Goal: Task Accomplishment & Management: Use online tool/utility

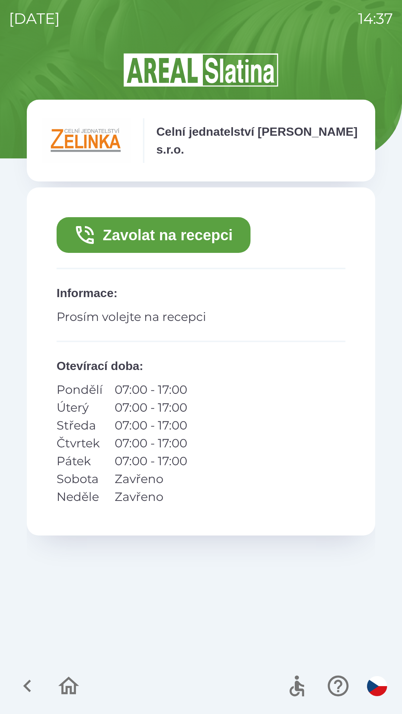
click at [182, 230] on button "Zavolat na recepci" at bounding box center [154, 235] width 194 height 36
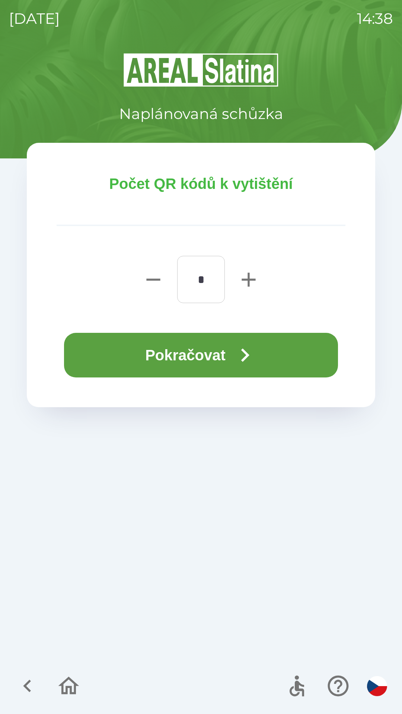
click at [197, 349] on button "Pokračovat" at bounding box center [201, 355] width 274 height 45
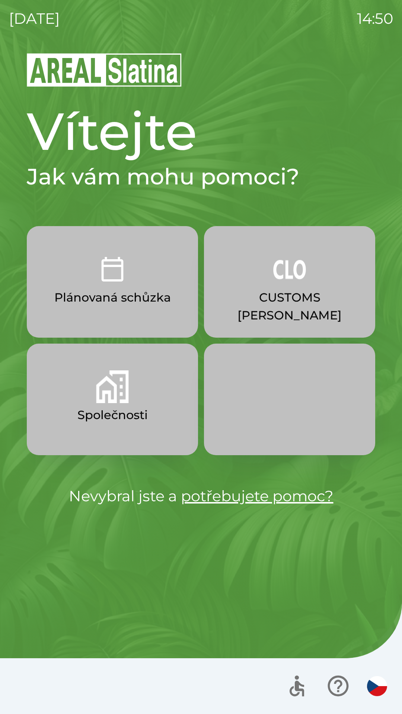
click at [122, 404] on button "Společnosti" at bounding box center [112, 400] width 171 height 112
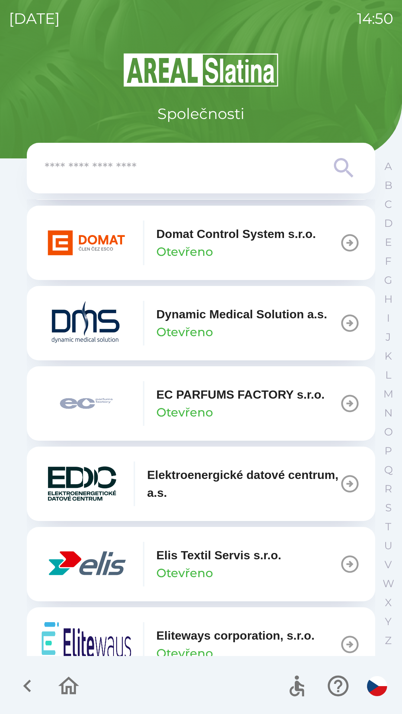
scroll to position [1830, 0]
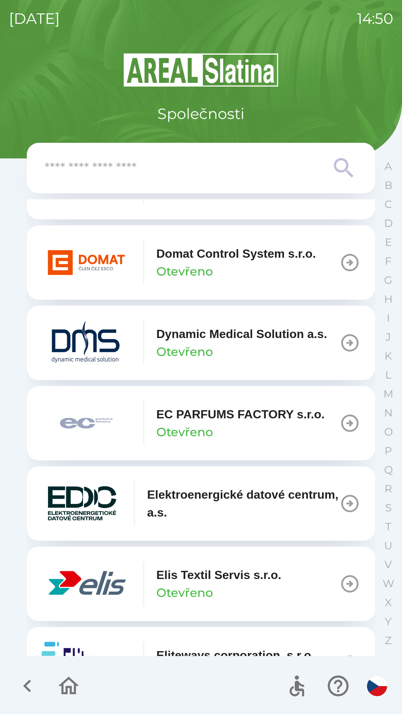
click at [58, 689] on icon "button" at bounding box center [68, 685] width 25 height 25
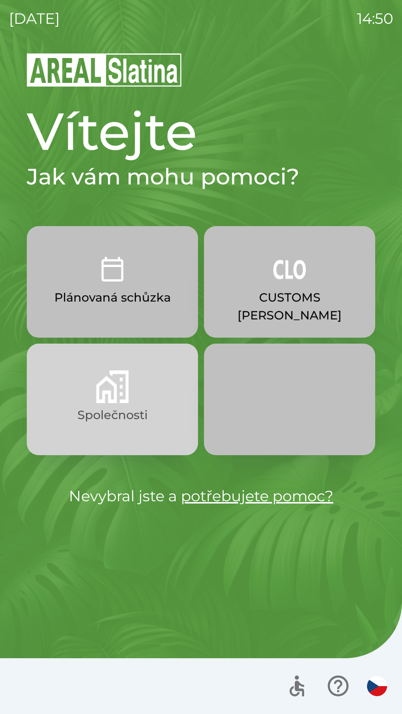
click at [98, 423] on p "Společnosti" at bounding box center [112, 415] width 70 height 18
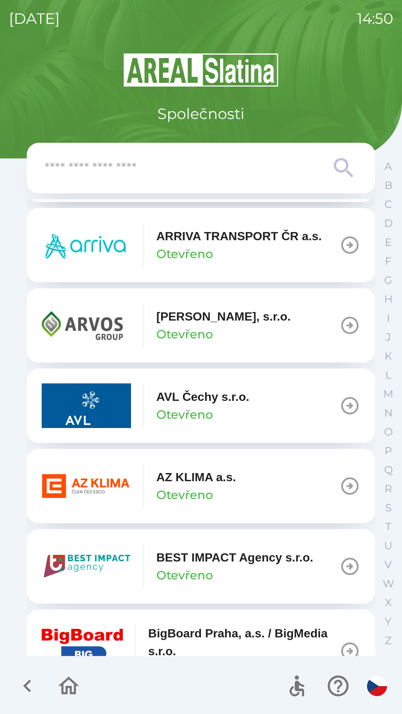
scroll to position [574, 0]
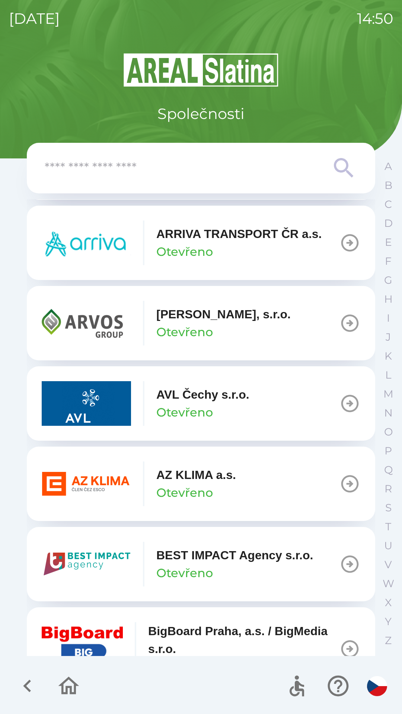
click at [167, 471] on p "AZ KLIMA a.s." at bounding box center [196, 475] width 80 height 18
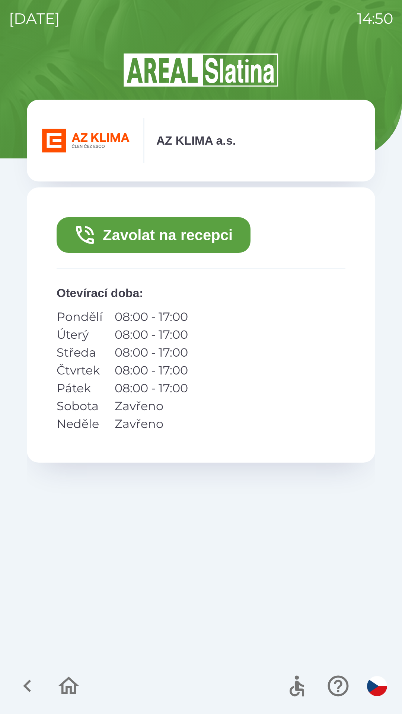
click at [158, 233] on button "Zavolat na recepci" at bounding box center [154, 235] width 194 height 36
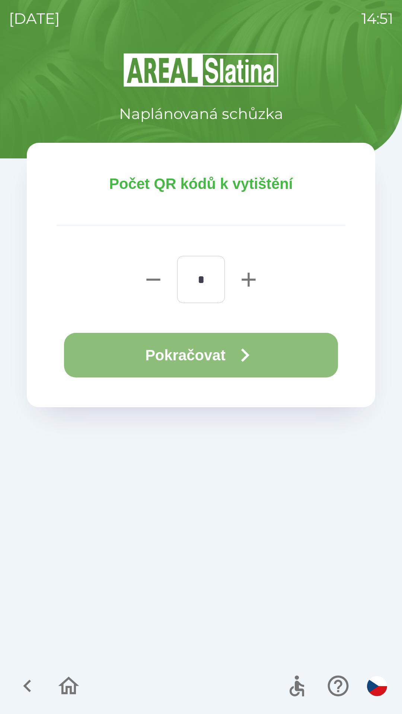
click at [188, 342] on button "Pokračovat" at bounding box center [201, 355] width 274 height 45
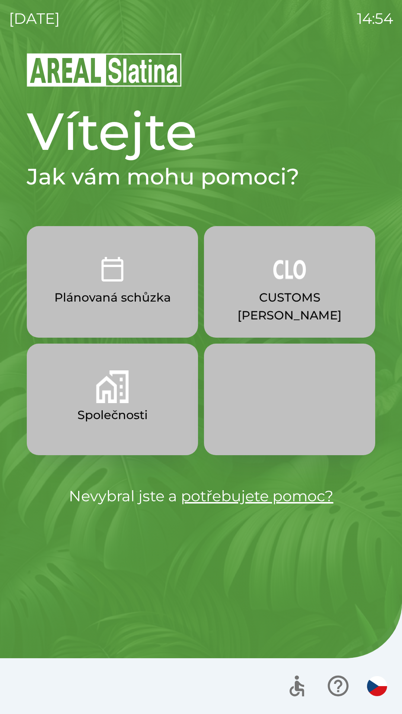
click at [289, 279] on img "button" at bounding box center [289, 269] width 33 height 33
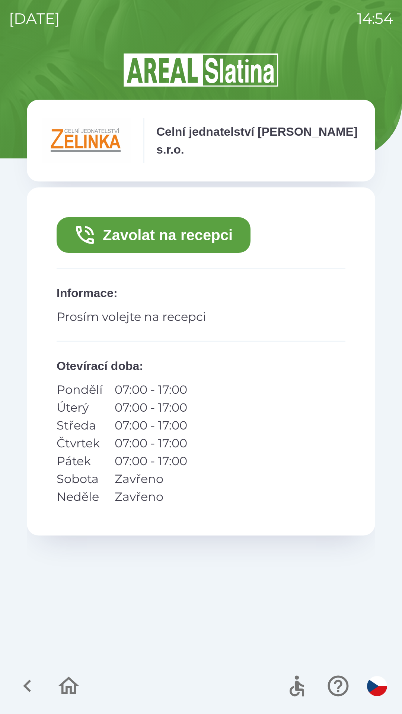
click at [26, 684] on icon "button" at bounding box center [27, 686] width 8 height 13
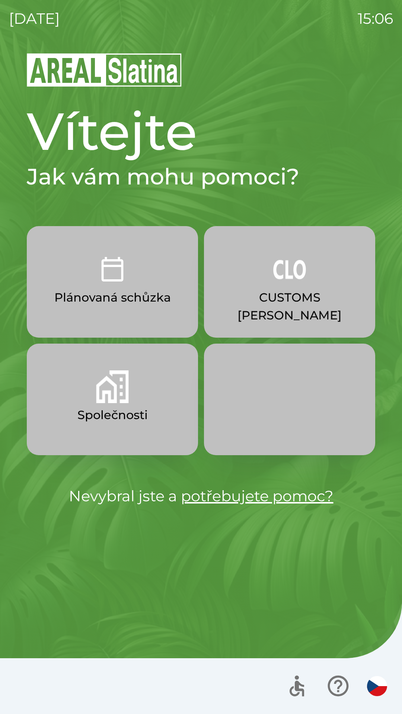
click at [285, 281] on img "button" at bounding box center [289, 269] width 33 height 33
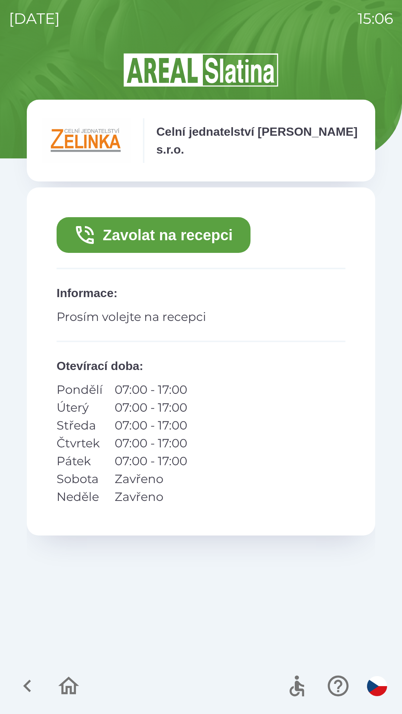
click at [165, 234] on button "Zavolat na recepci" at bounding box center [154, 235] width 194 height 36
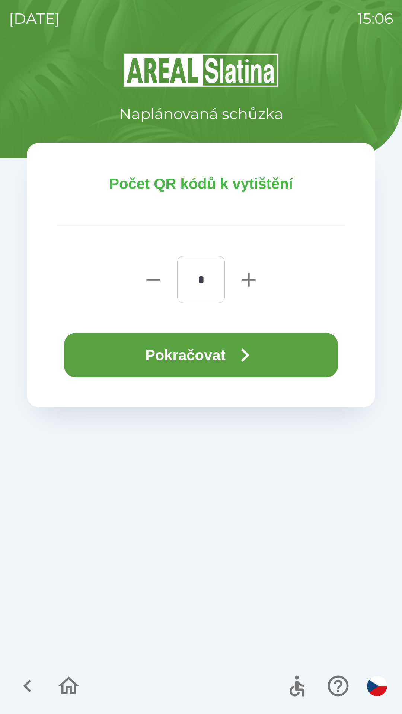
click at [210, 356] on button "Pokračovat" at bounding box center [201, 355] width 274 height 45
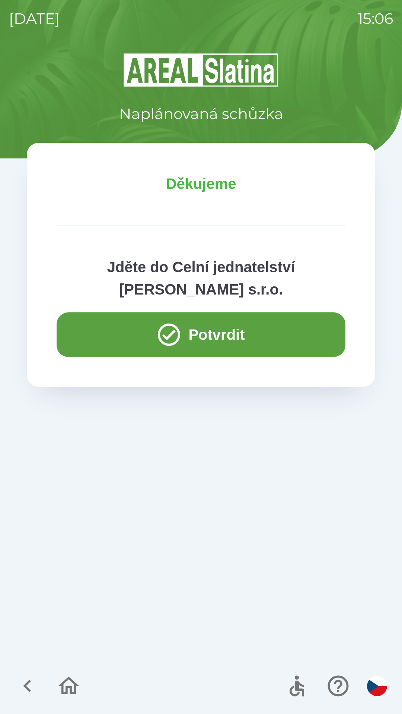
click at [257, 321] on button "Potvrdit" at bounding box center [201, 334] width 288 height 45
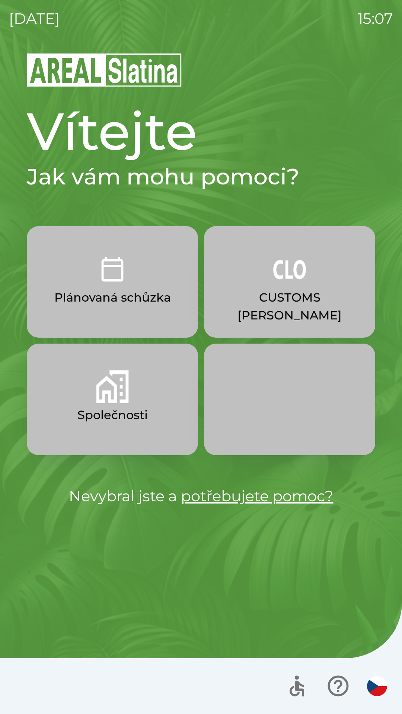
click at [279, 290] on p "CUSTOMS [PERSON_NAME]" at bounding box center [289, 306] width 135 height 36
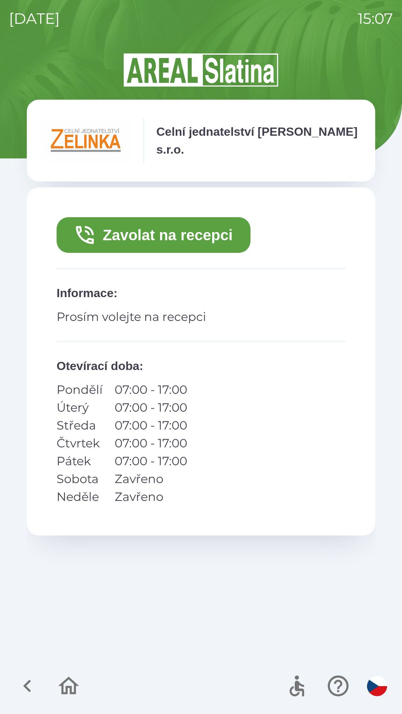
click at [198, 236] on button "Zavolat na recepci" at bounding box center [154, 235] width 194 height 36
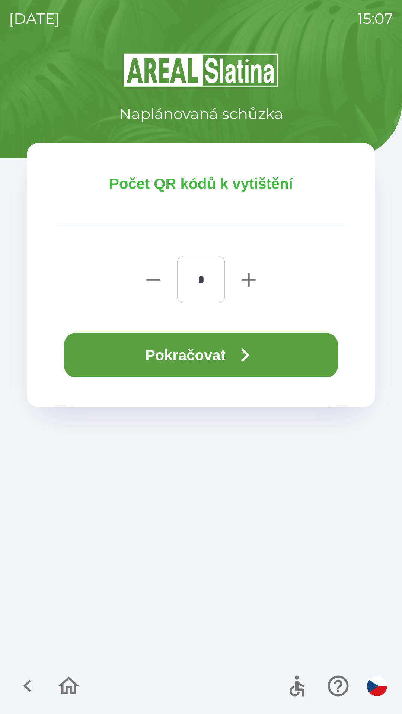
click at [239, 342] on icon "button" at bounding box center [244, 355] width 27 height 27
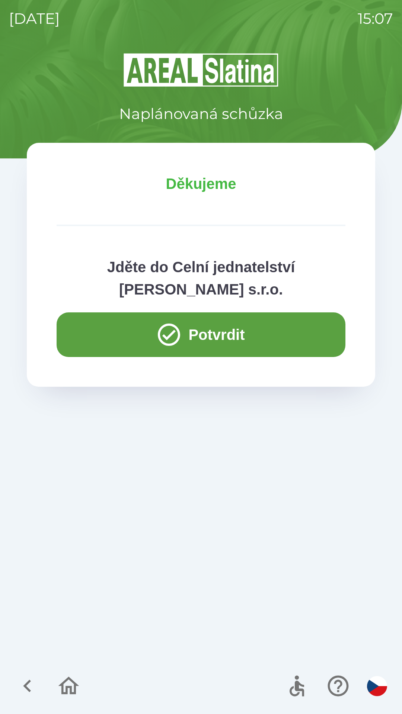
click at [99, 335] on button "Potvrdit" at bounding box center [201, 334] width 288 height 45
